Goal: Task Accomplishment & Management: Manage account settings

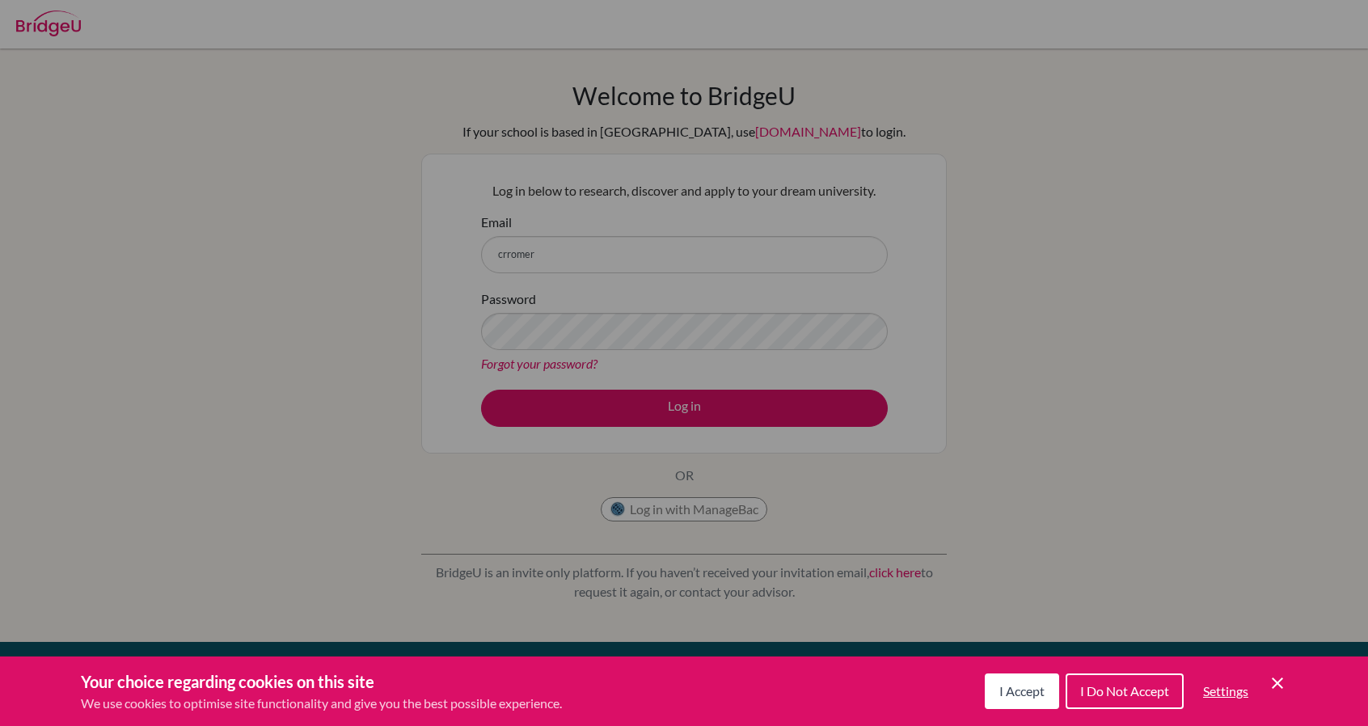
click at [1027, 704] on button "I Accept" at bounding box center [1022, 691] width 74 height 36
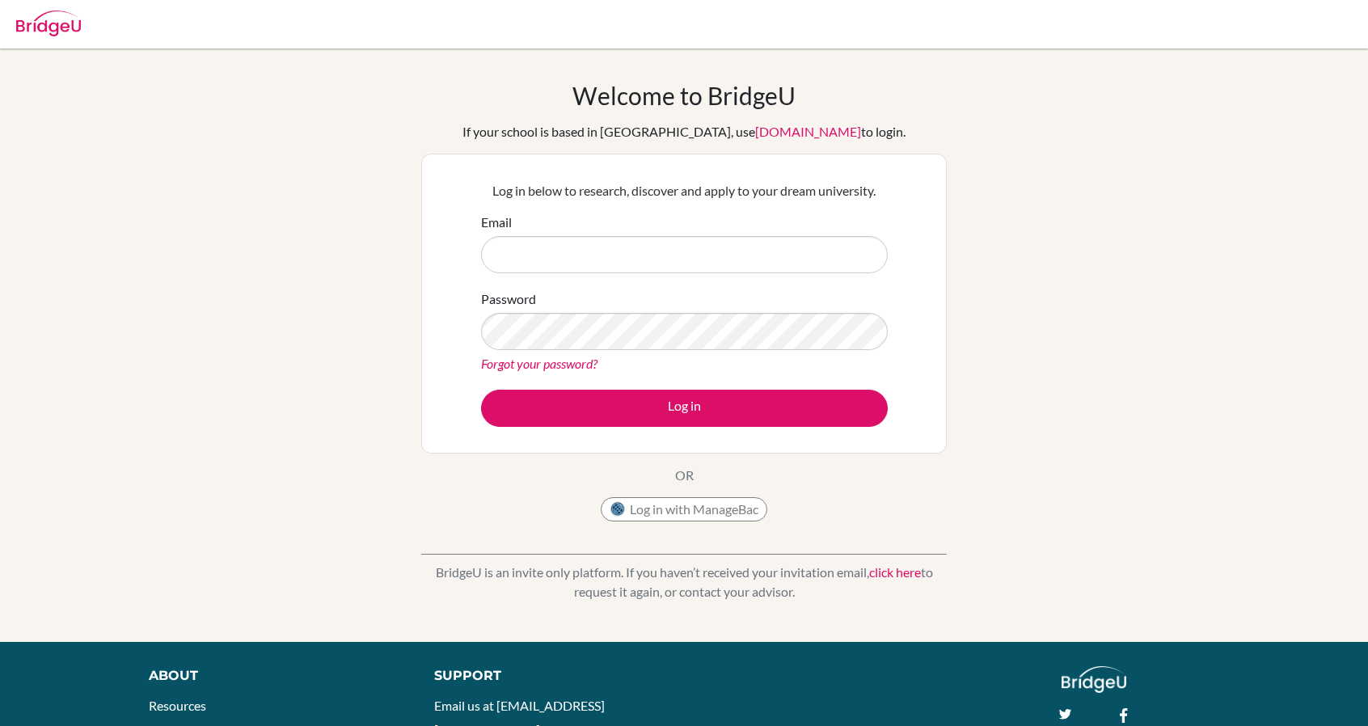
click at [553, 264] on input "Email" at bounding box center [684, 254] width 407 height 37
type input "[EMAIL_ADDRESS][DOMAIN_NAME]"
click at [481, 390] on button "Log in" at bounding box center [684, 408] width 407 height 37
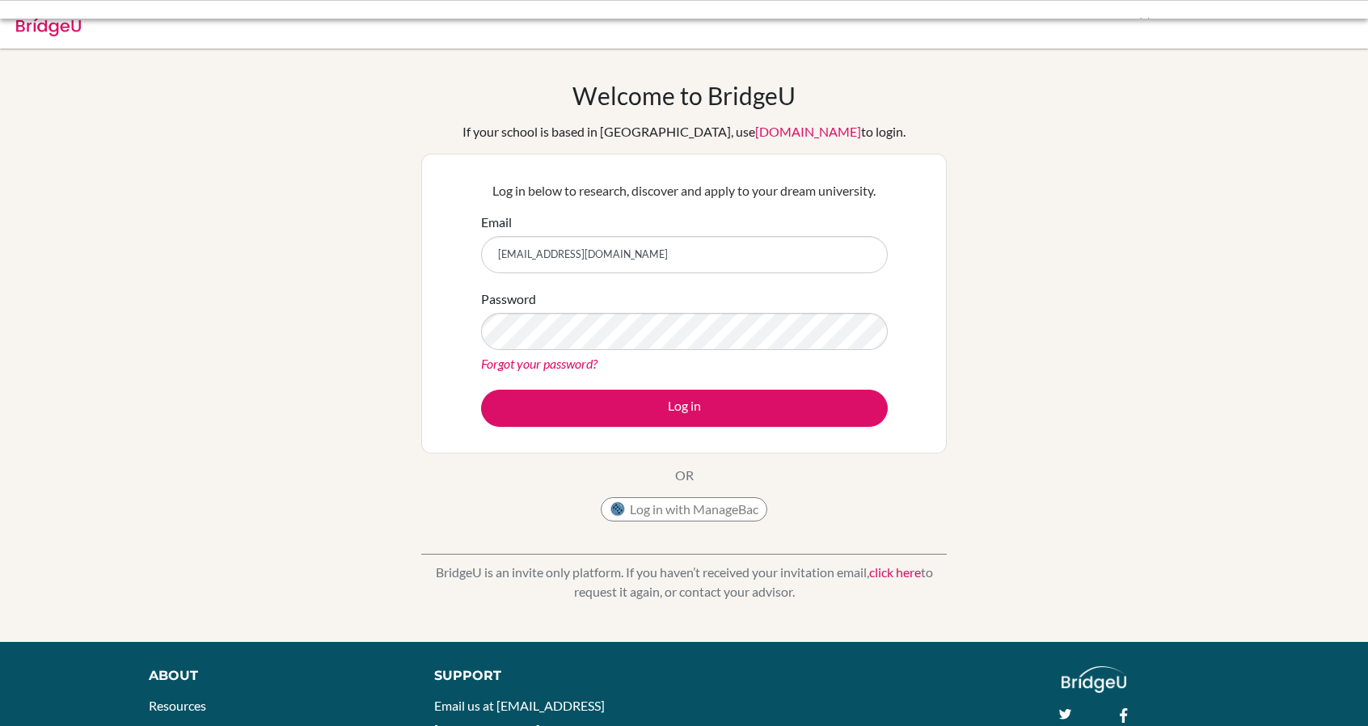
click at [481, 390] on button "Log in" at bounding box center [684, 408] width 407 height 37
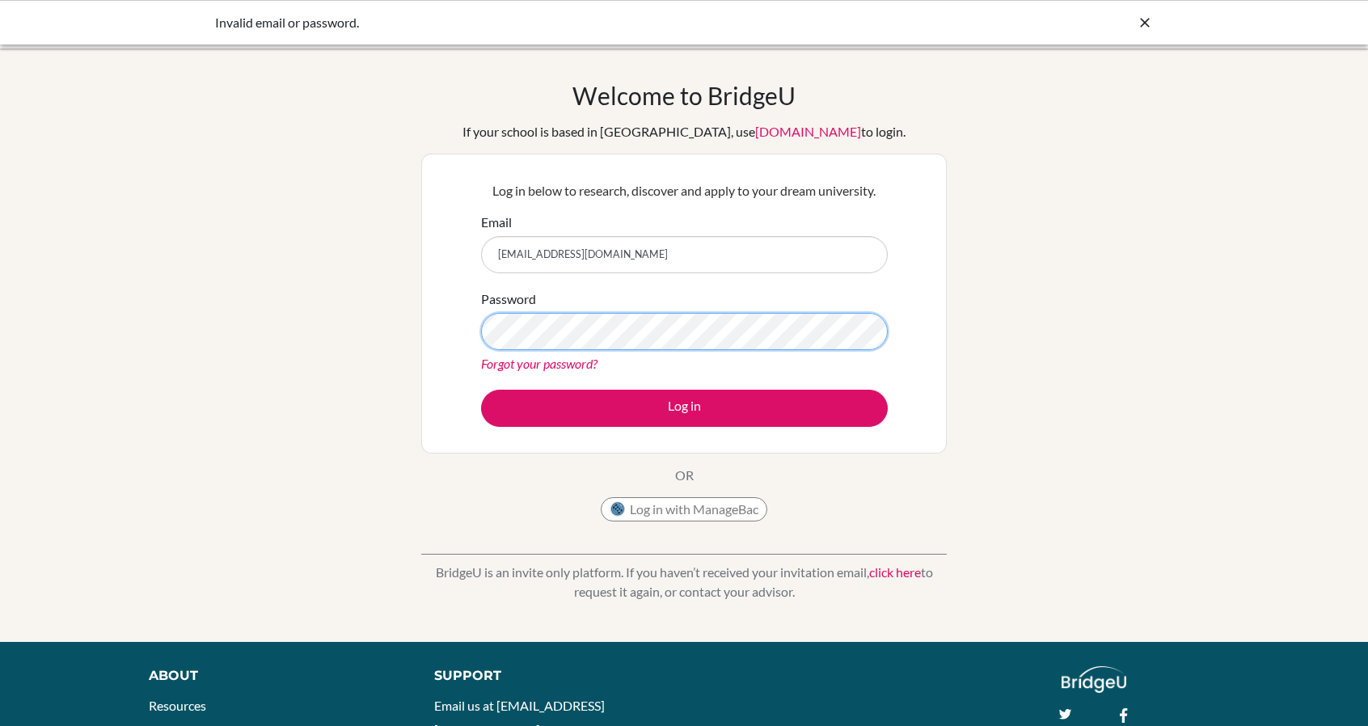
click at [481, 390] on button "Log in" at bounding box center [684, 408] width 407 height 37
